Goal: Check status: Check status

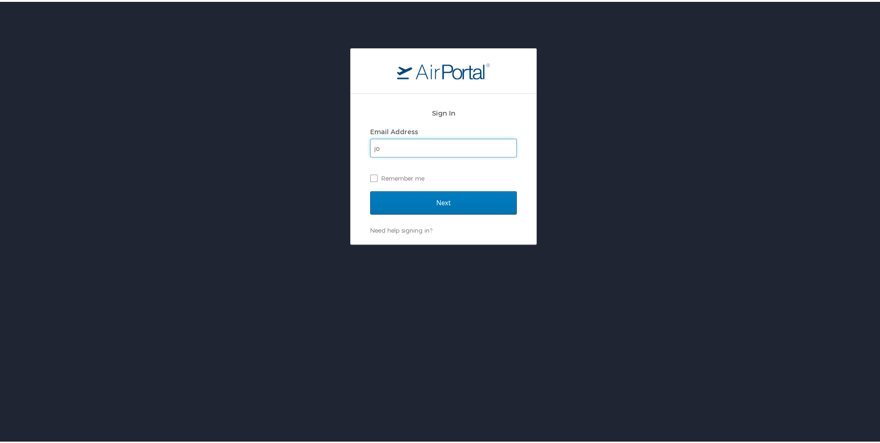
click at [394, 147] on input "jo" at bounding box center [444, 146] width 146 height 18
type input "johanna.joseph@hayeslocums.com"
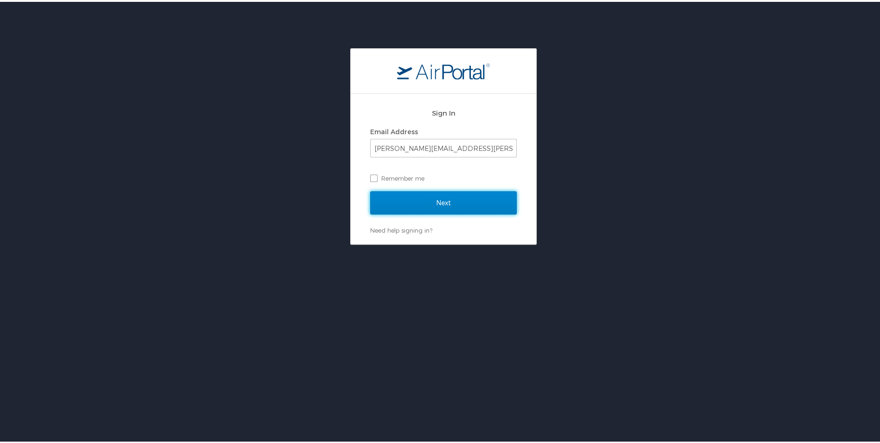
click at [393, 205] on input "Next" at bounding box center [443, 200] width 147 height 23
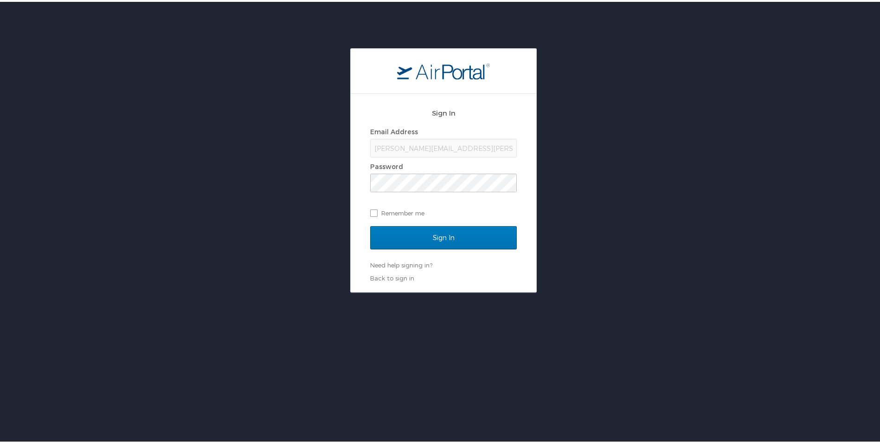
click at [526, 163] on div "Sign In Email Address johanna.joseph@hayeslocums.com Password Remember me Sign …" at bounding box center [444, 191] width 186 height 198
click at [425, 240] on input "Sign In" at bounding box center [443, 235] width 147 height 23
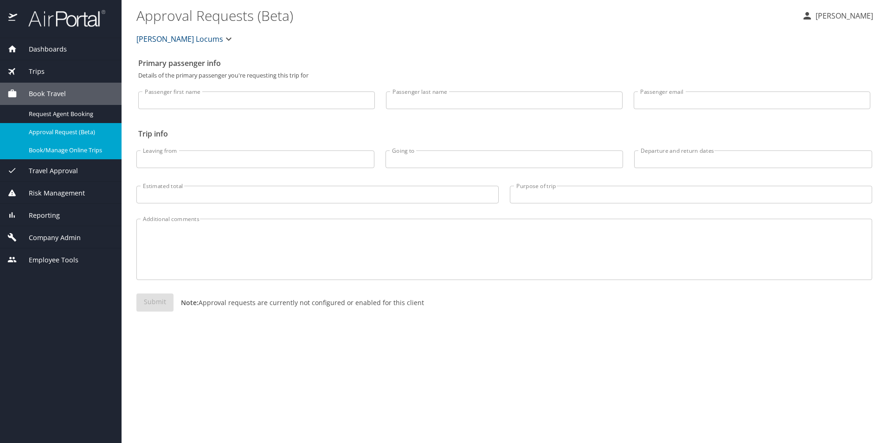
click at [54, 151] on span "Book/Manage Online Trips" at bounding box center [70, 150] width 82 height 9
click at [43, 69] on span "Trips" at bounding box center [30, 71] width 27 height 10
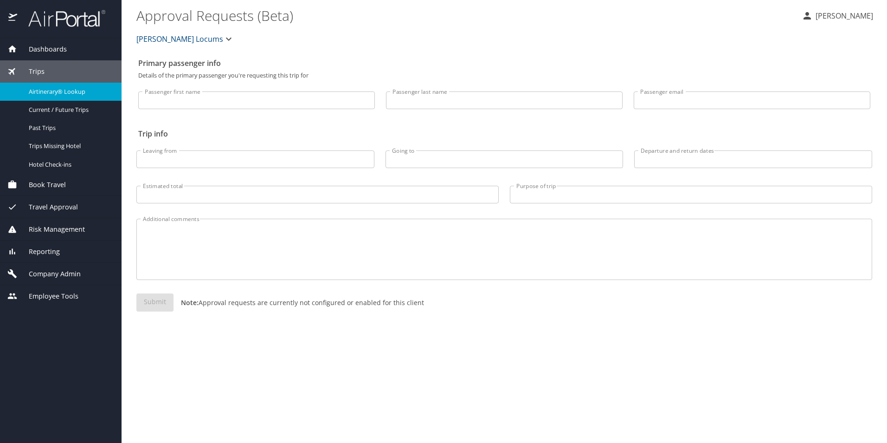
click at [51, 92] on span "Airtinerary® Lookup" at bounding box center [70, 91] width 82 height 9
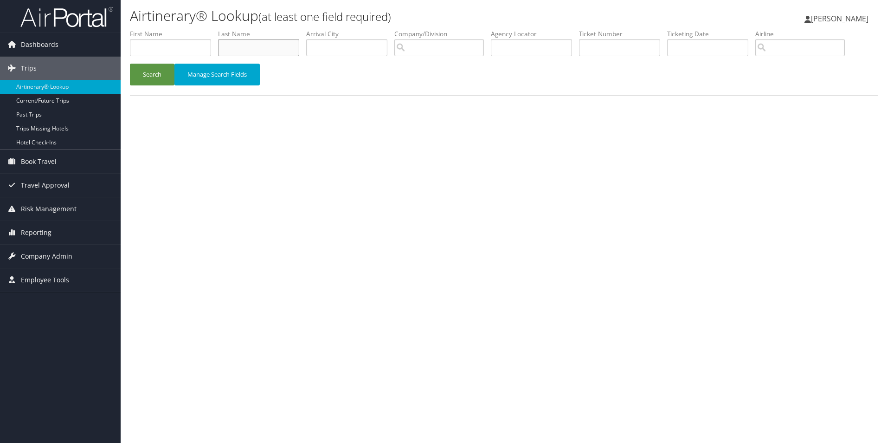
click at [252, 48] on input "text" at bounding box center [258, 47] width 81 height 17
type input "N"
type input "Gray"
click at [170, 45] on input "text" at bounding box center [170, 47] width 81 height 17
type input "James"
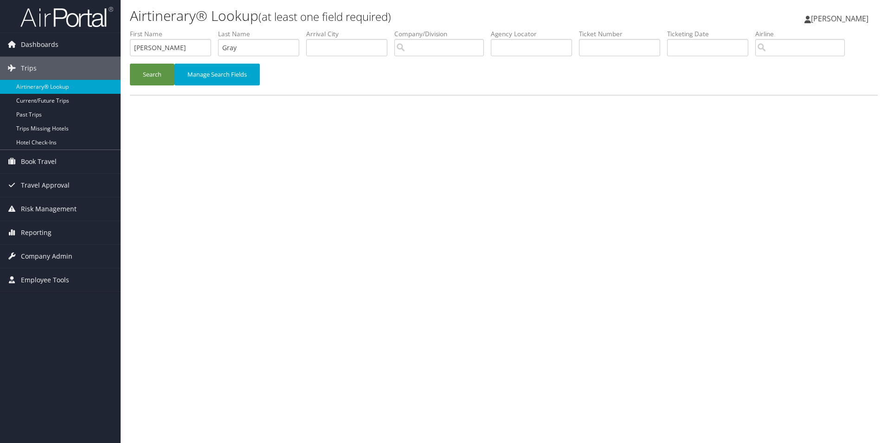
click at [461, 115] on div "Airtinerary® Lookup (at least one field required) Johanna Joseph Johanna Joseph…" at bounding box center [504, 221] width 767 height 443
click at [149, 76] on button "Search" at bounding box center [152, 75] width 45 height 22
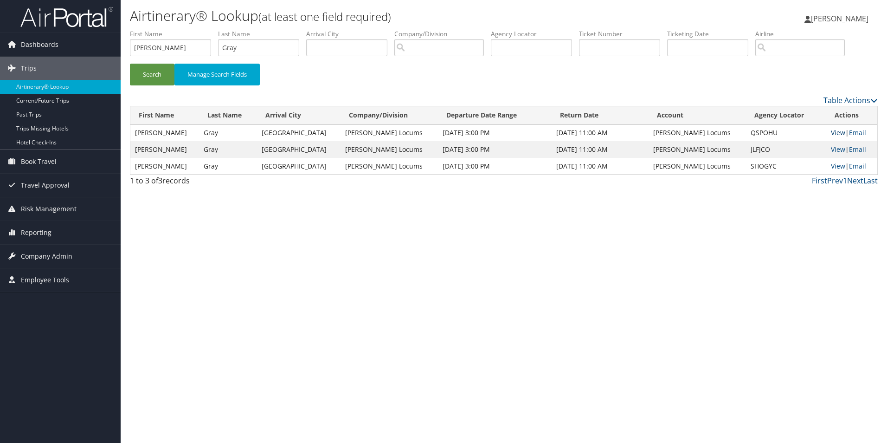
click at [835, 134] on link "View" at bounding box center [838, 132] width 14 height 9
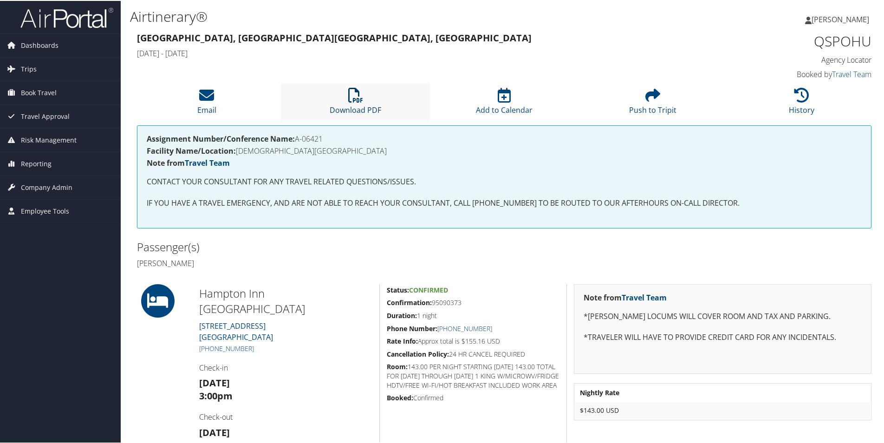
click at [361, 102] on icon at bounding box center [355, 94] width 15 height 15
